Goal: Find contact information: Find contact information

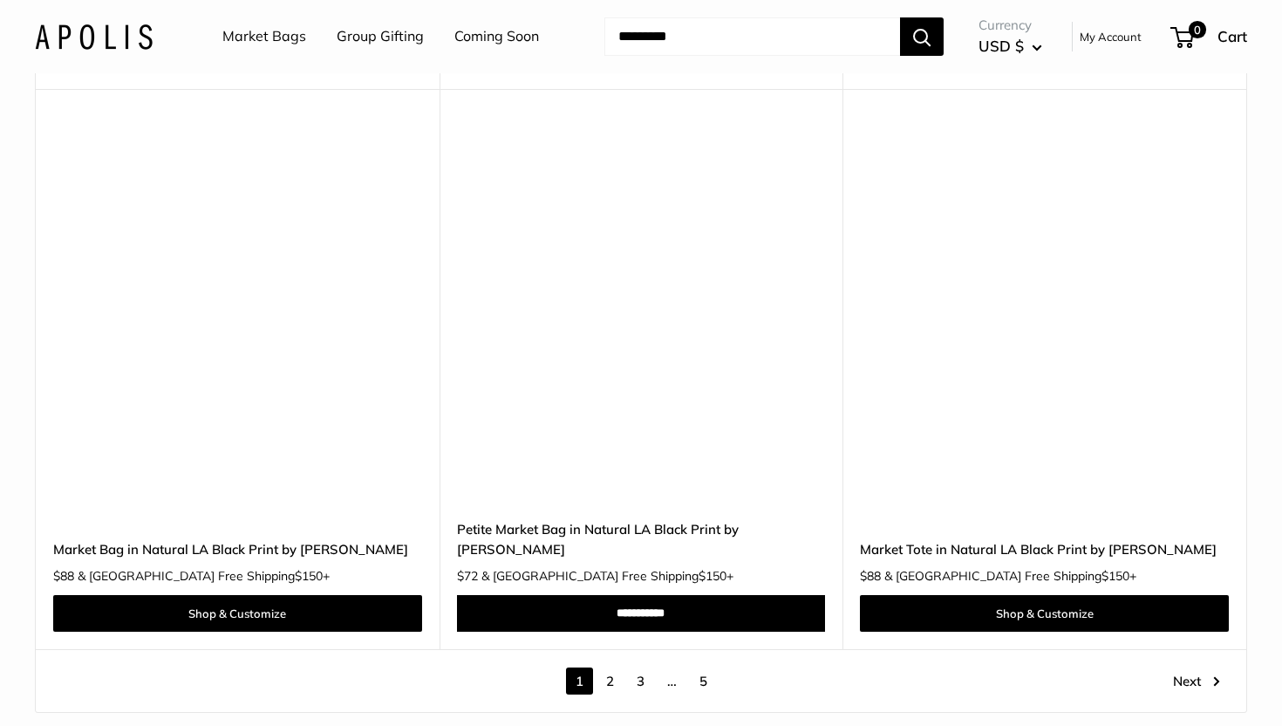
scroll to position [10370, 0]
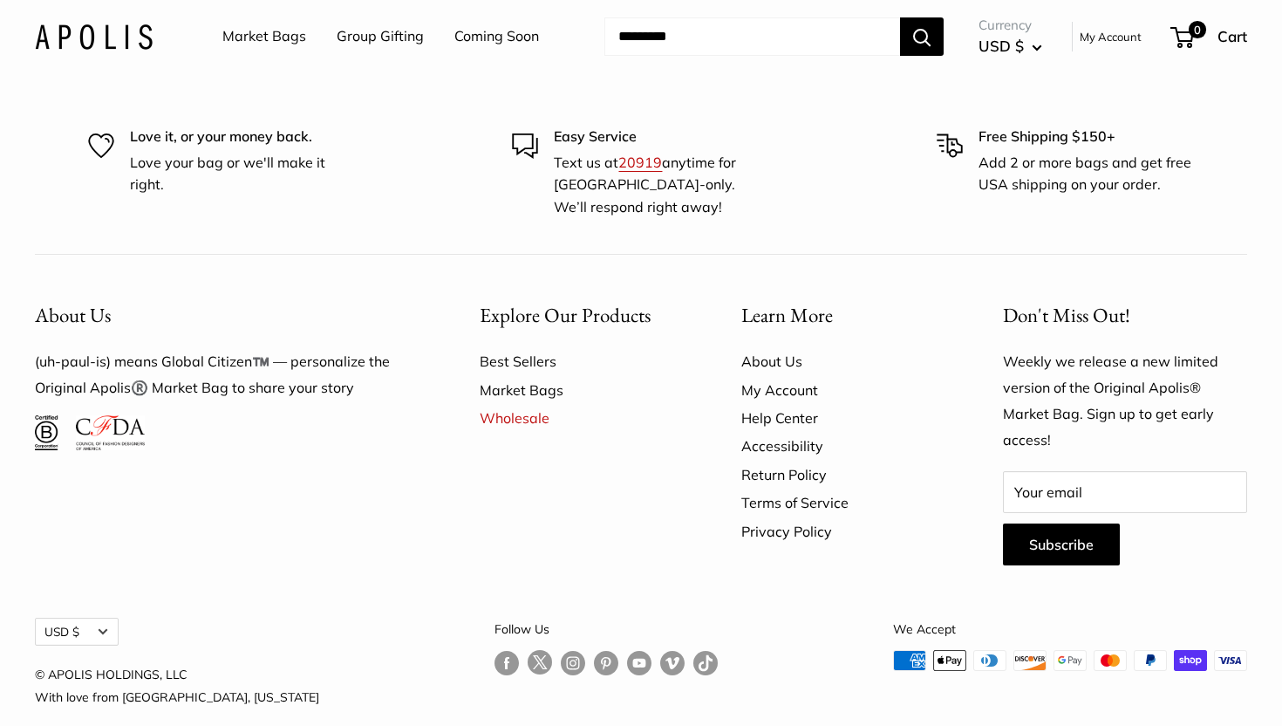
click at [786, 404] on link "Help Center" at bounding box center [841, 418] width 201 height 28
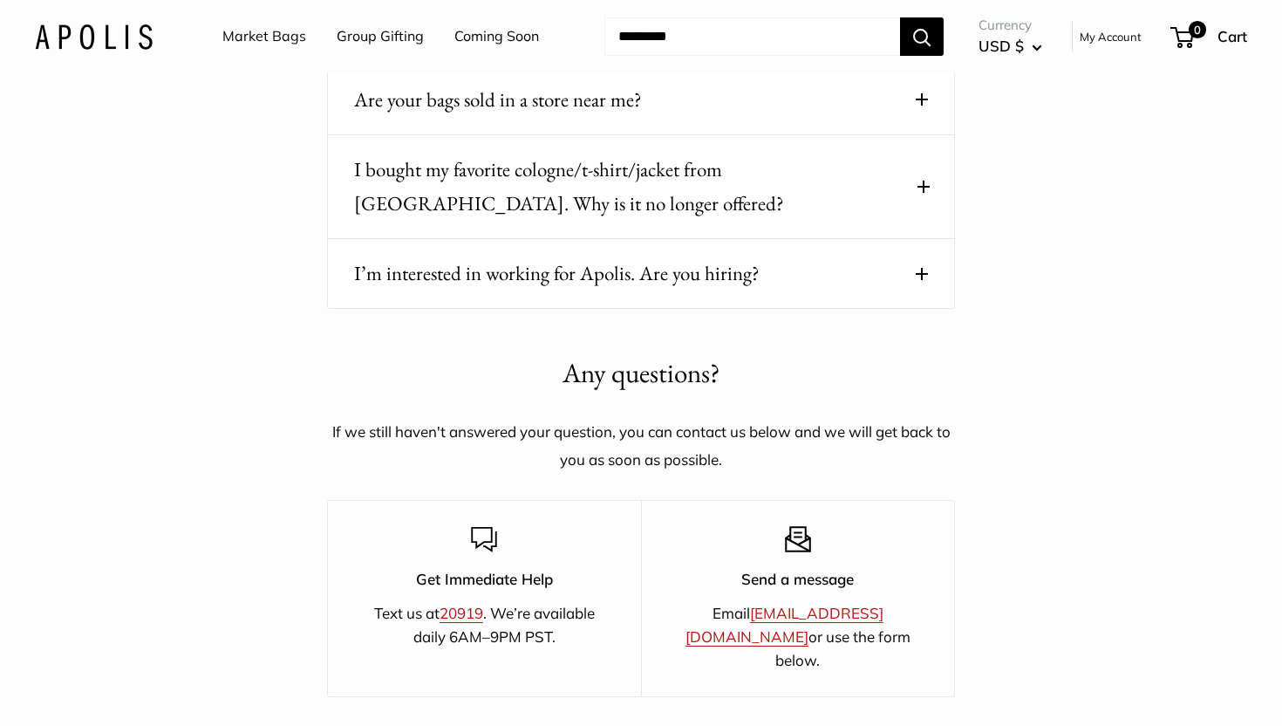
scroll to position [2676, 0]
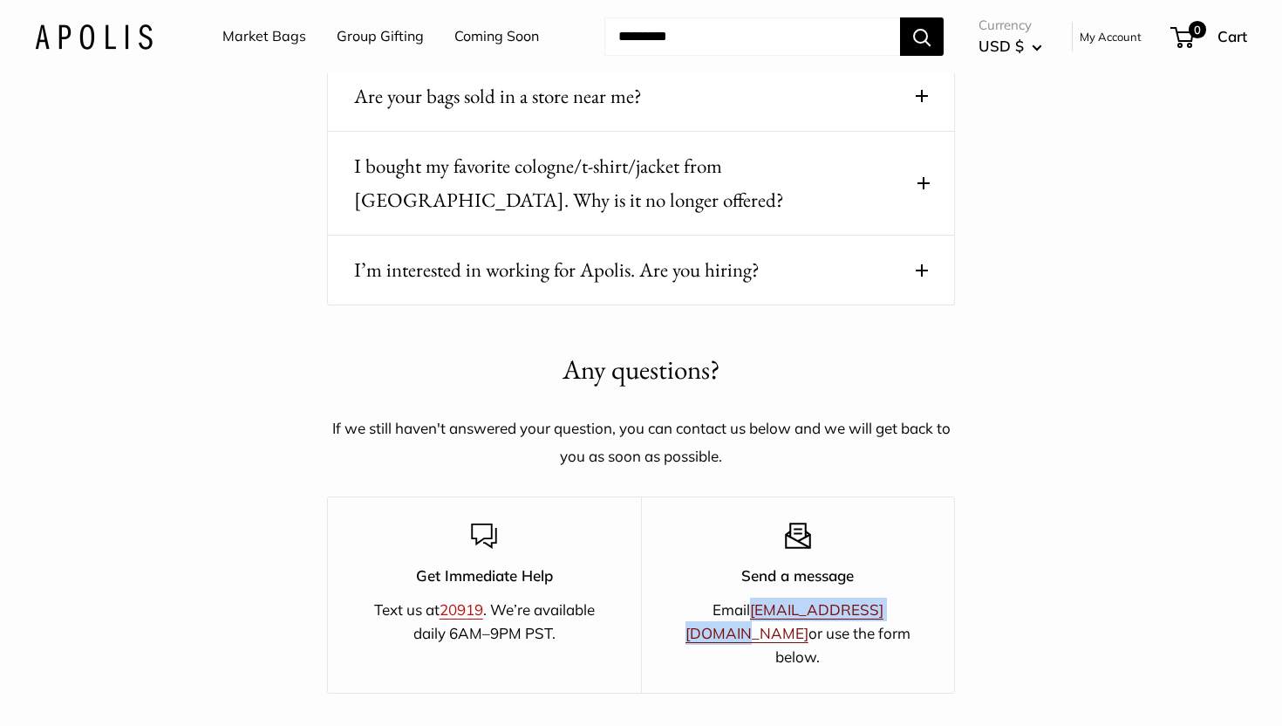
drag, startPoint x: 877, startPoint y: 609, endPoint x: 717, endPoint y: 605, distance: 159.7
click at [717, 605] on p "Email [EMAIL_ADDRESS][DOMAIN_NAME] or use the form below." at bounding box center [799, 634] width 252 height 72
copy link "[EMAIL_ADDRESS][DOMAIN_NAME]"
